Goal: Task Accomplishment & Management: Manage account settings

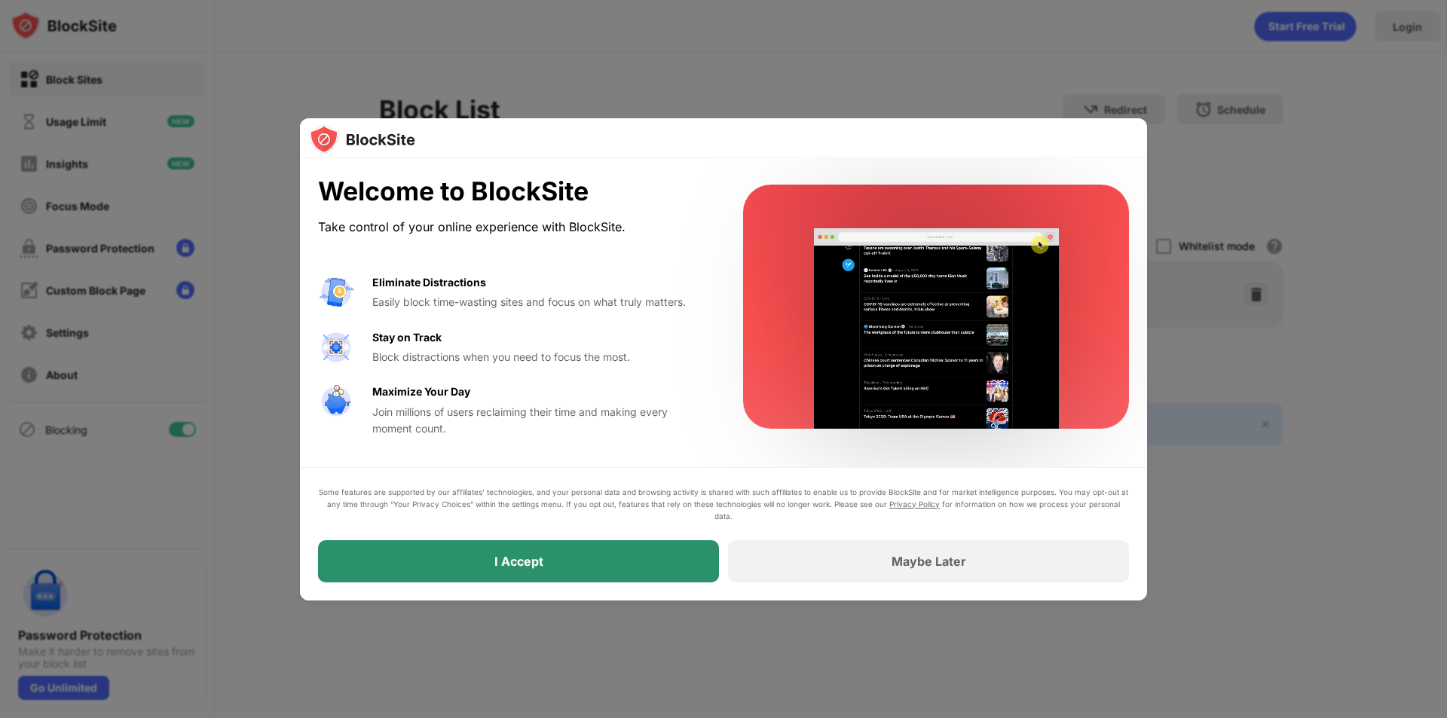
click at [607, 558] on div "I Accept" at bounding box center [518, 561] width 401 height 42
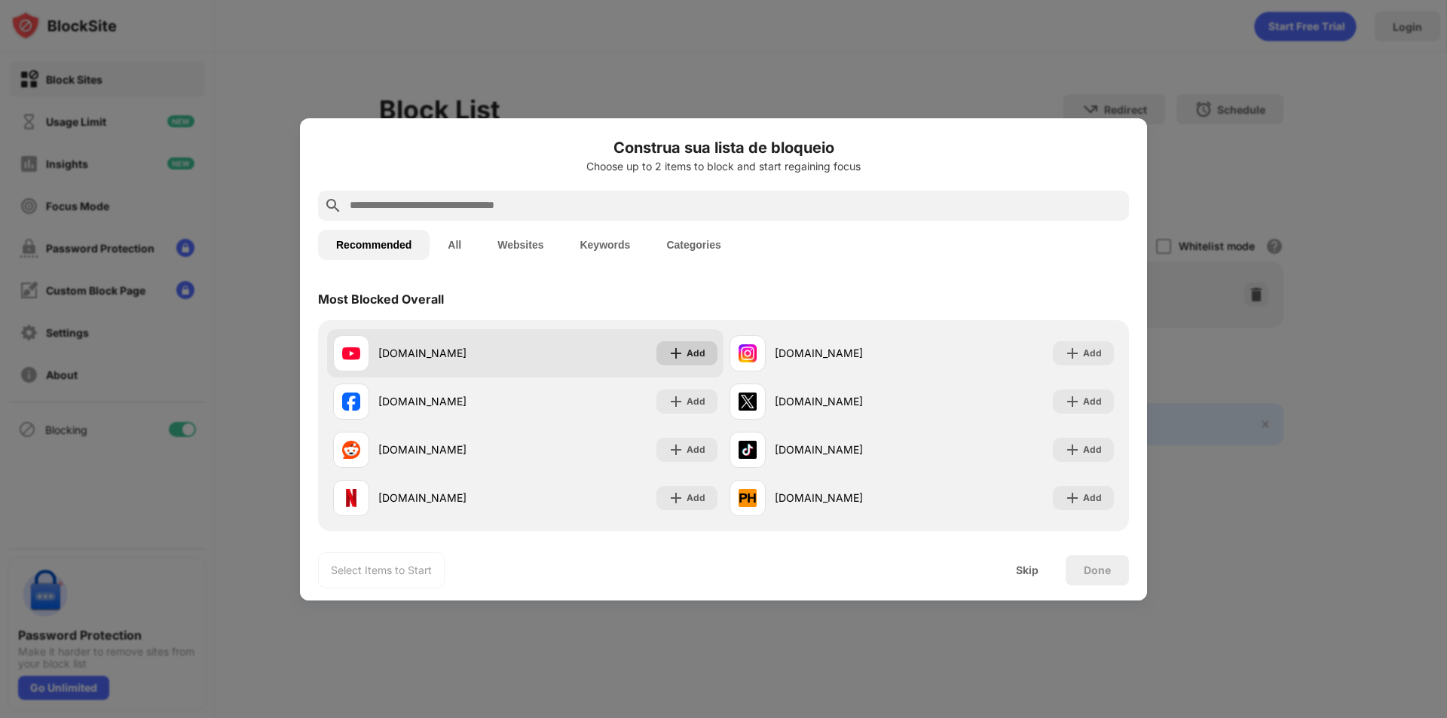
click at [687, 347] on div "Add" at bounding box center [696, 353] width 19 height 15
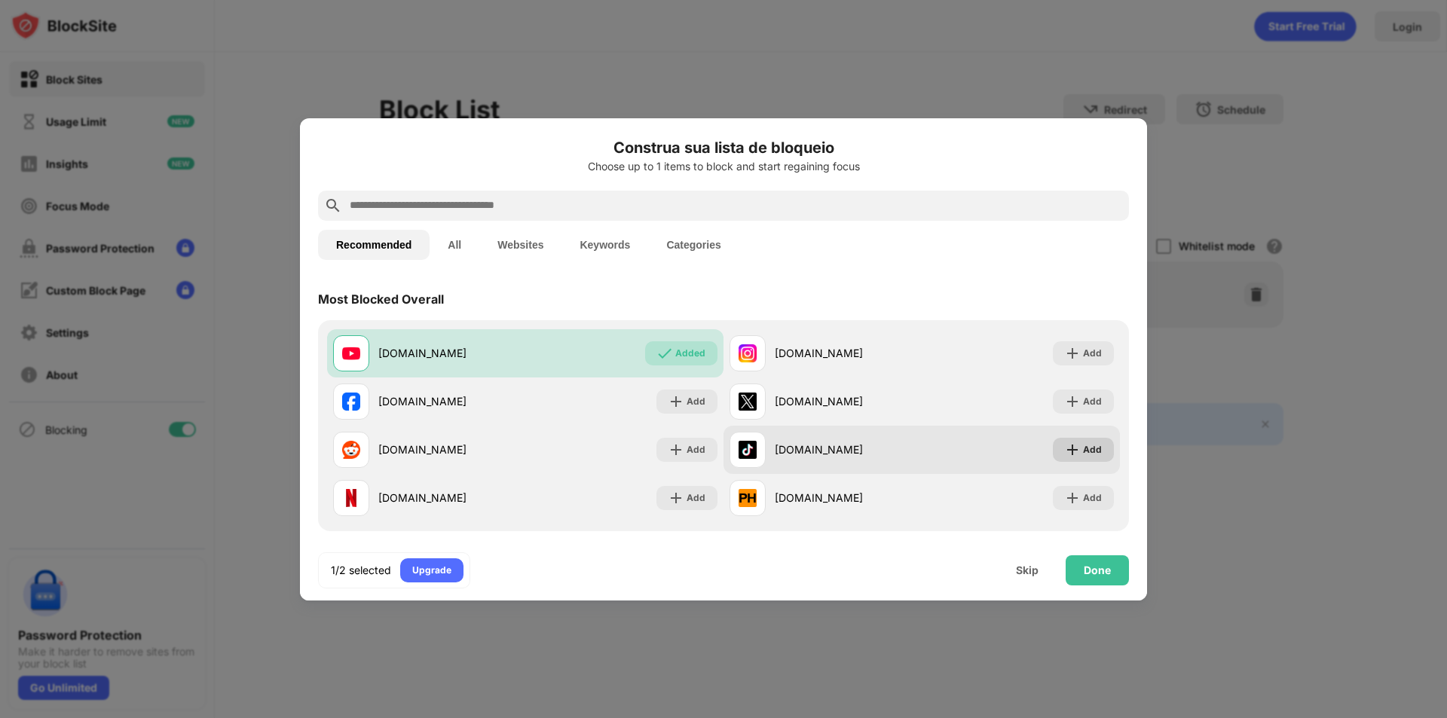
click at [1065, 445] on img at bounding box center [1072, 449] width 15 height 15
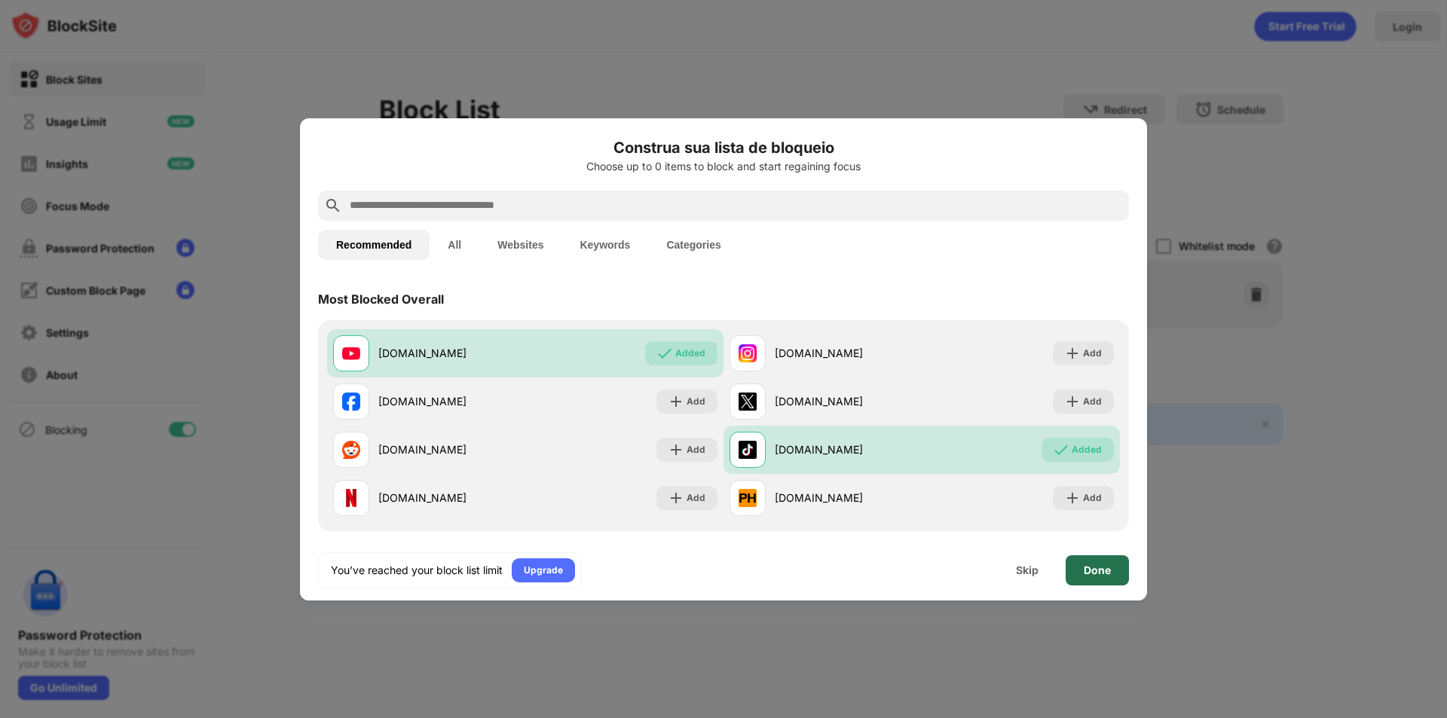
click at [1097, 567] on div "Done" at bounding box center [1097, 570] width 27 height 12
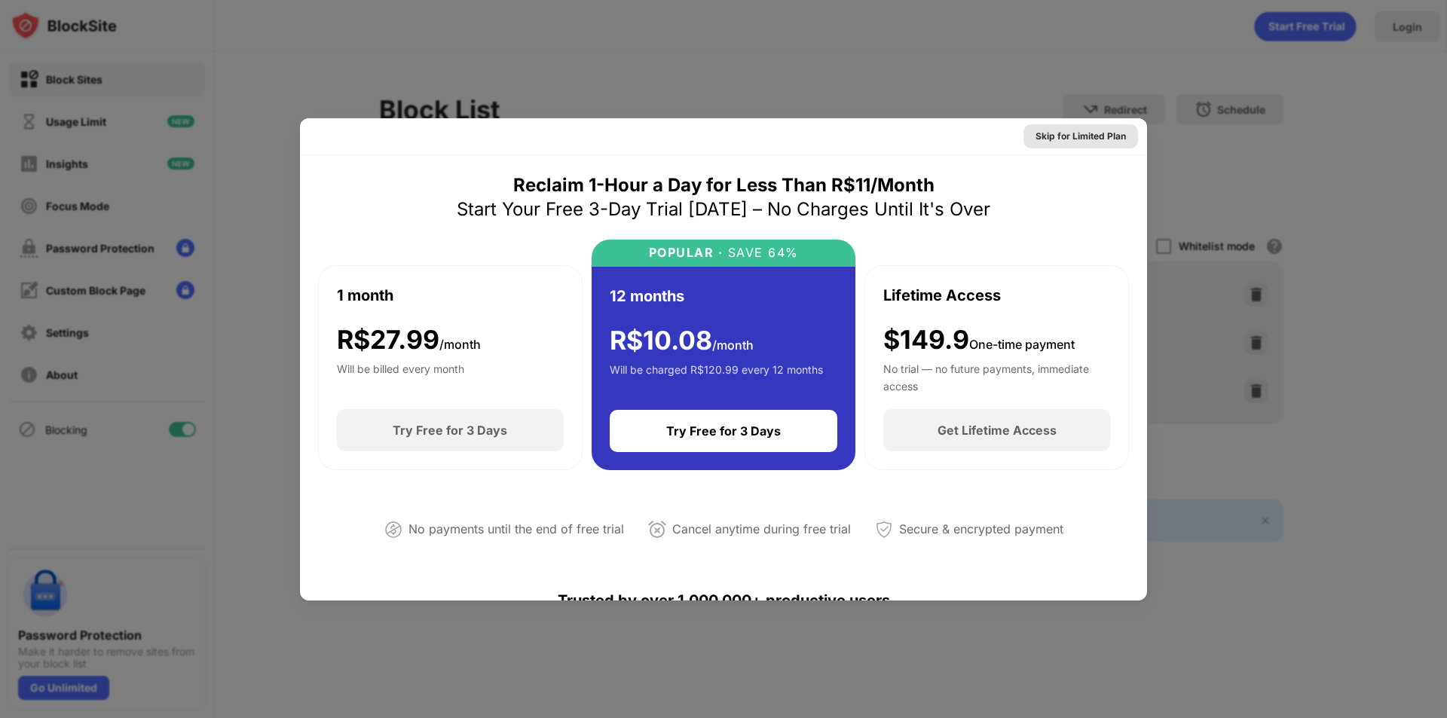
click at [1079, 136] on div "Skip for Limited Plan" at bounding box center [1081, 136] width 90 height 15
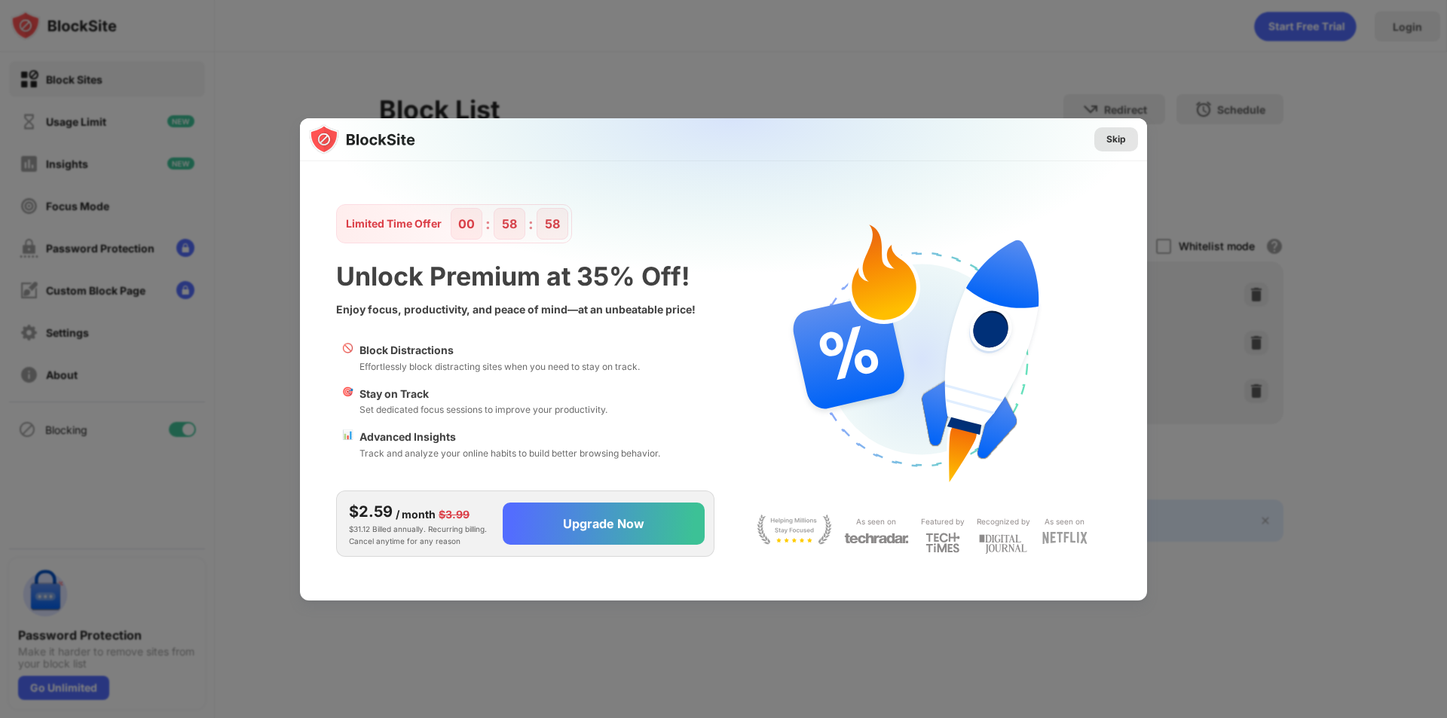
click at [1124, 134] on div "Skip" at bounding box center [1116, 139] width 20 height 15
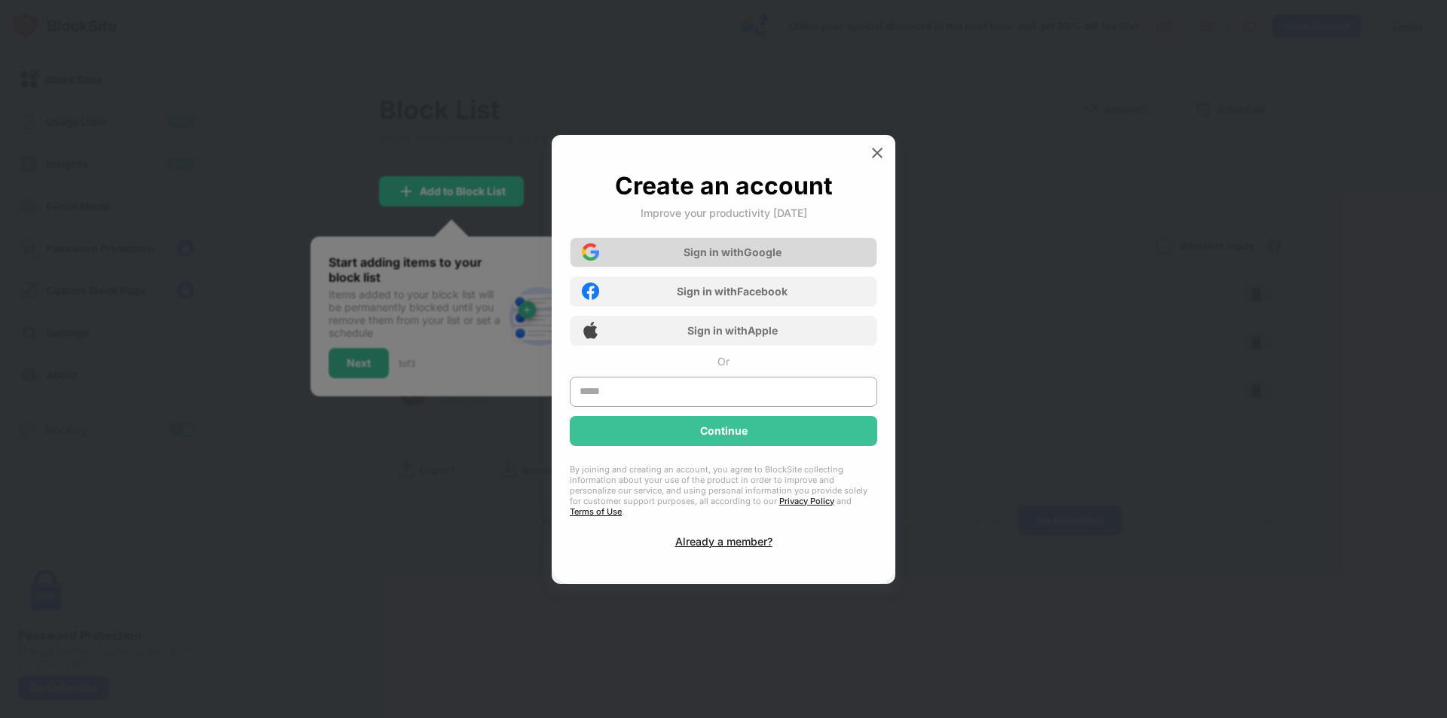
click at [741, 252] on div "Sign in with Google" at bounding box center [733, 252] width 98 height 13
click at [875, 161] on img at bounding box center [877, 152] width 15 height 15
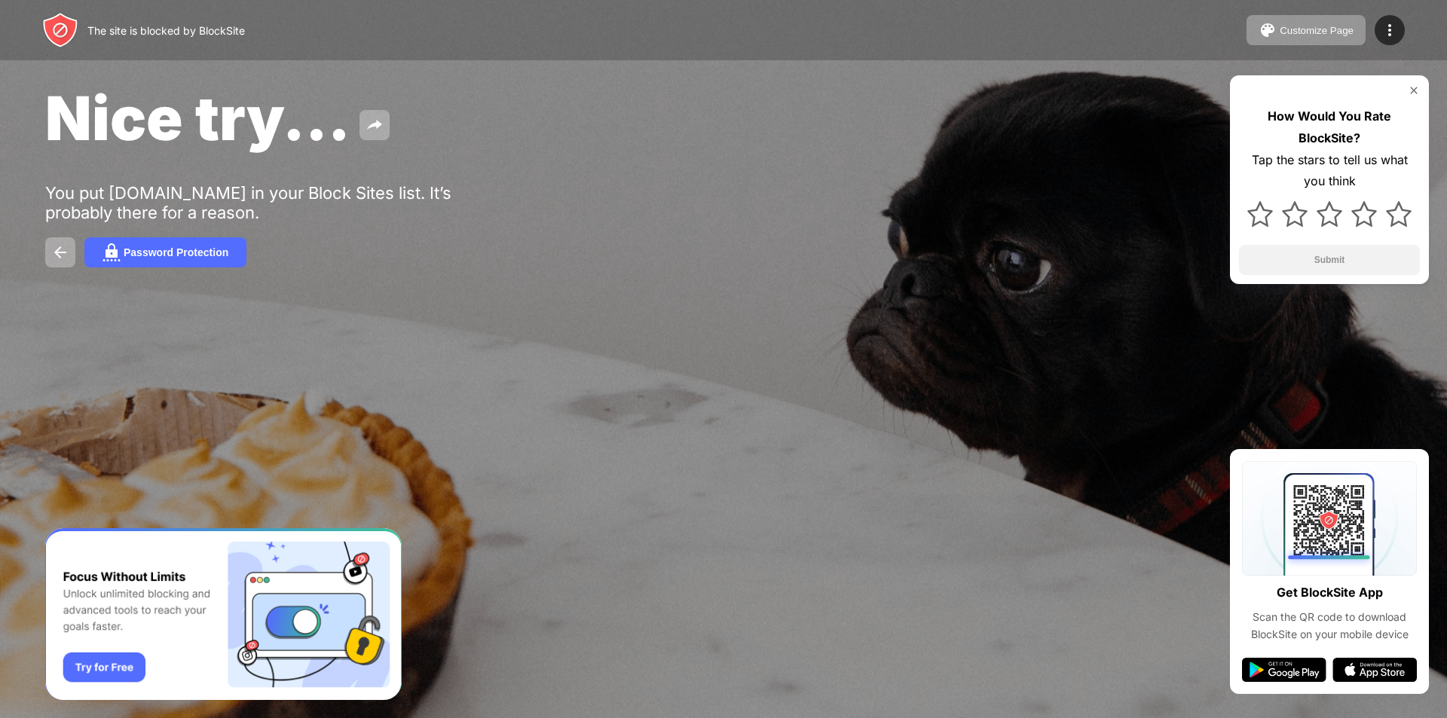
click at [1414, 86] on img at bounding box center [1414, 90] width 12 height 12
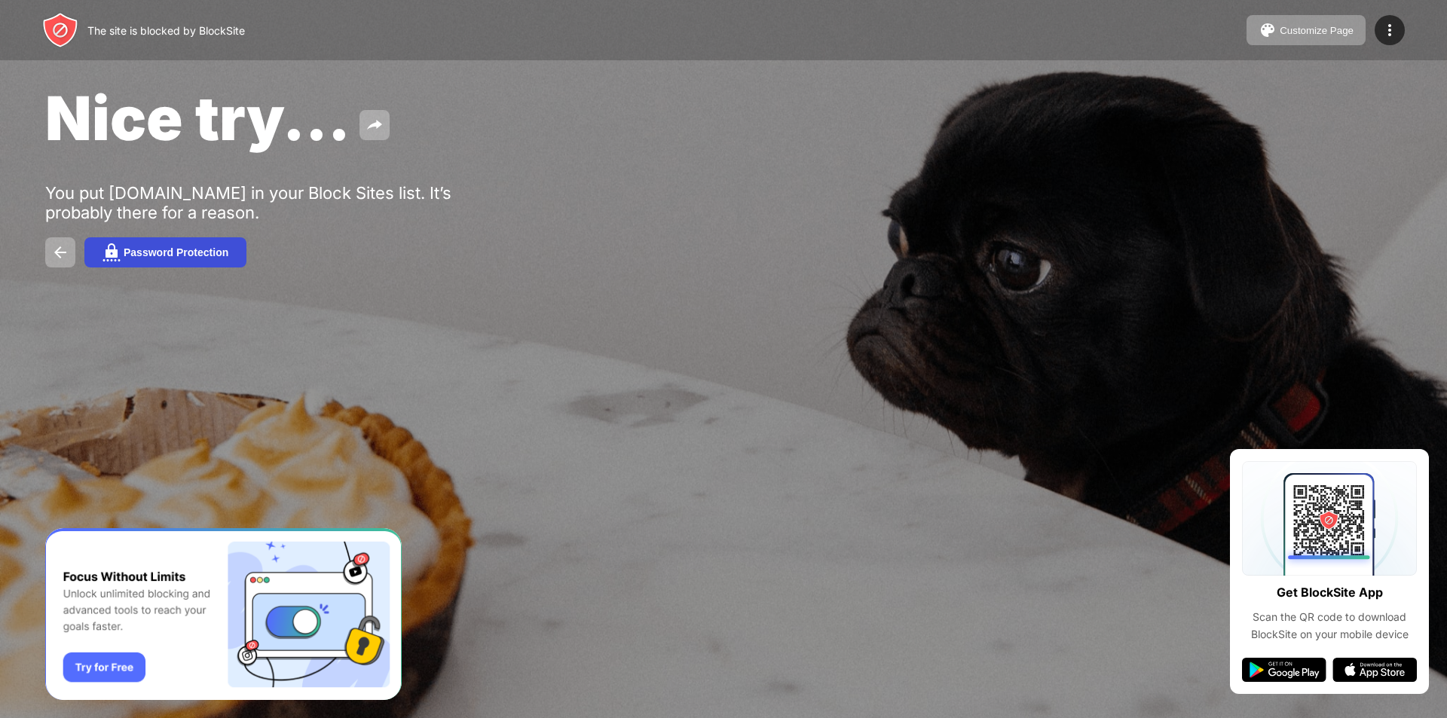
click at [173, 253] on div "Password Protection" at bounding box center [176, 252] width 105 height 12
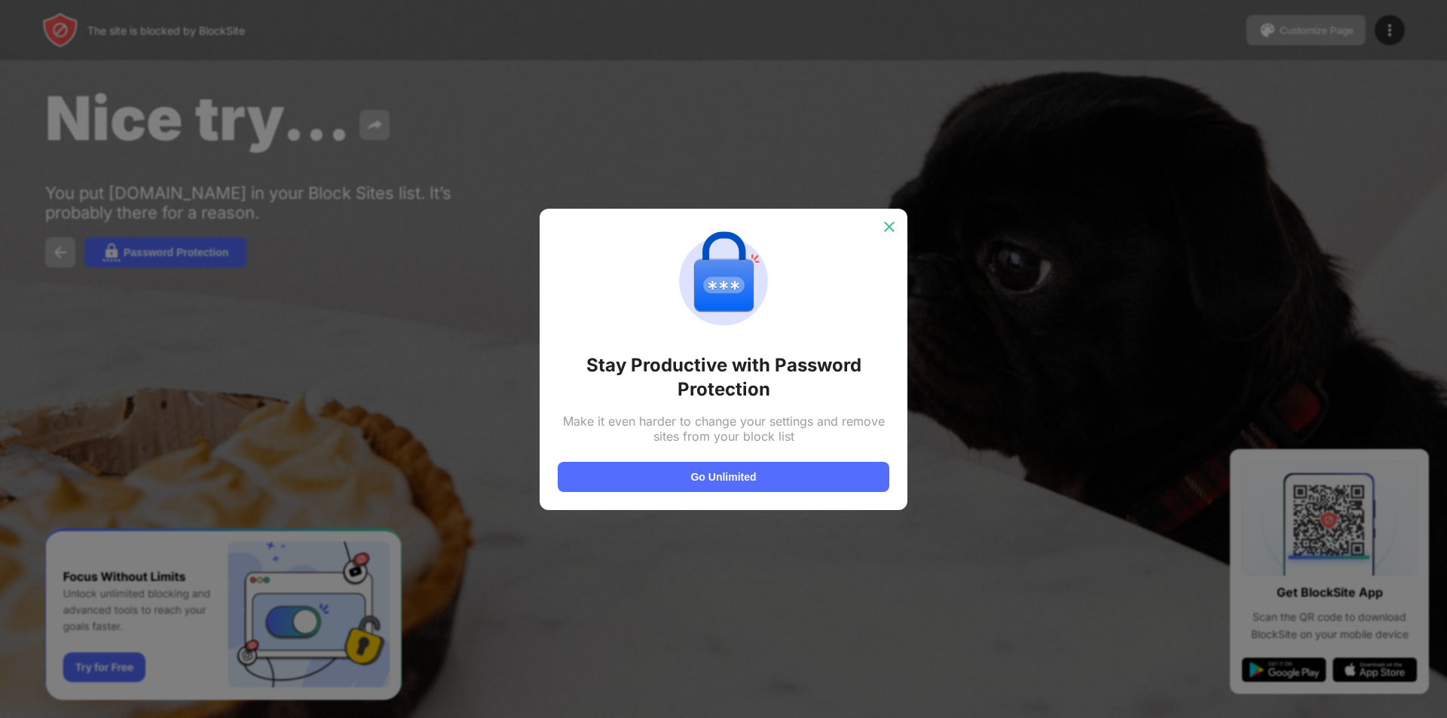
click at [892, 222] on img at bounding box center [889, 226] width 15 height 15
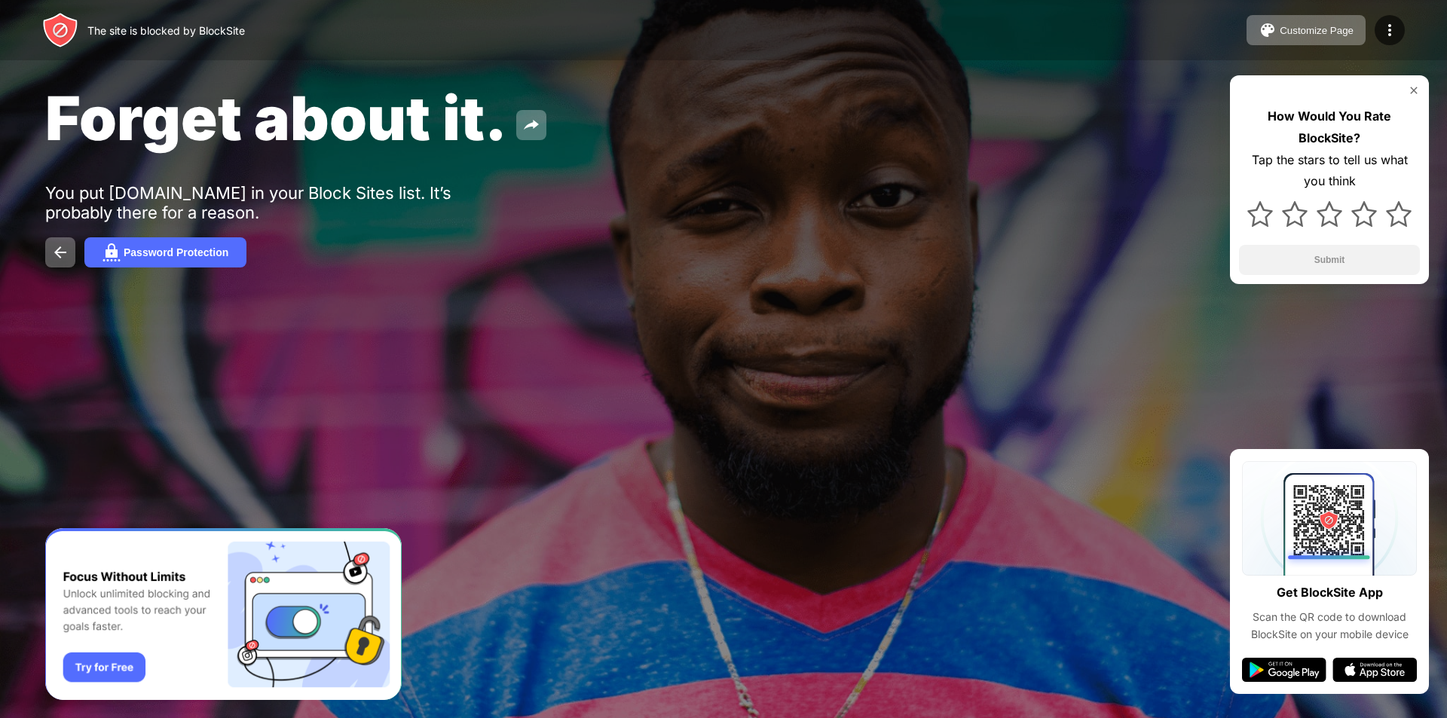
click at [1413, 93] on img at bounding box center [1414, 90] width 12 height 12
